Goal: Information Seeking & Learning: Learn about a topic

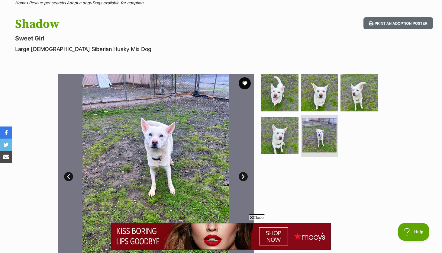
click at [254, 217] on span "Close" at bounding box center [256, 217] width 16 height 6
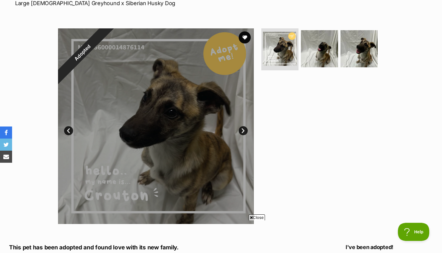
scroll to position [101, 0]
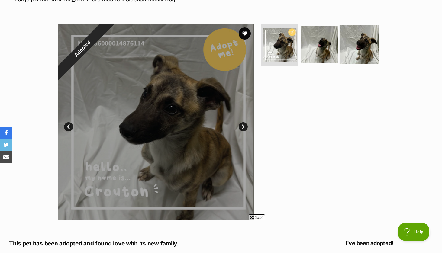
click at [360, 44] on img at bounding box center [358, 44] width 39 height 39
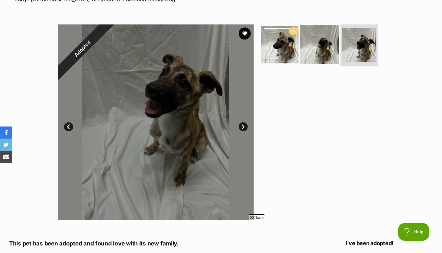
click at [333, 37] on img at bounding box center [319, 44] width 39 height 39
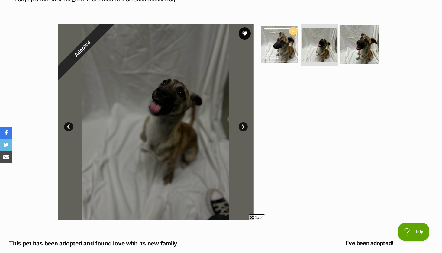
click at [354, 37] on img at bounding box center [358, 44] width 39 height 39
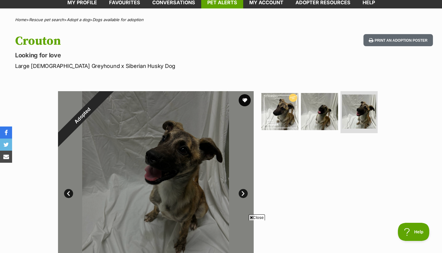
scroll to position [0, 0]
